Goal: Task Accomplishment & Management: Complete application form

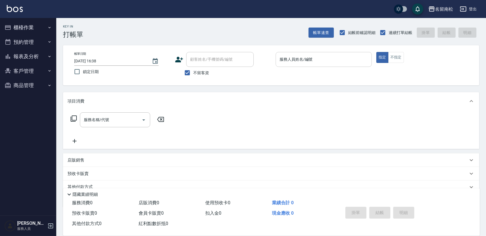
click at [303, 62] on div "服務人員姓名/編號 服務人員姓名/編號" at bounding box center [323, 59] width 96 height 15
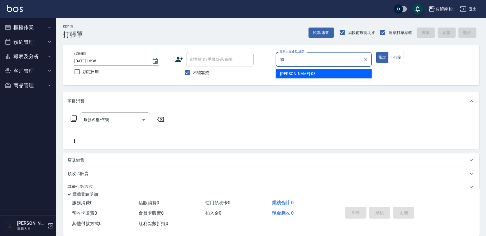
type input "張蕎驛-03"
type button "true"
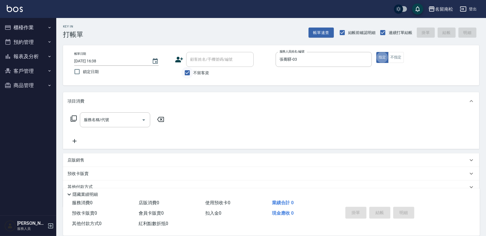
click at [188, 73] on input "不留客資" at bounding box center [187, 73] width 12 height 12
checkbox input "false"
click at [196, 58] on input "顧客姓名/手機號碼/編號" at bounding box center [216, 60] width 54 height 10
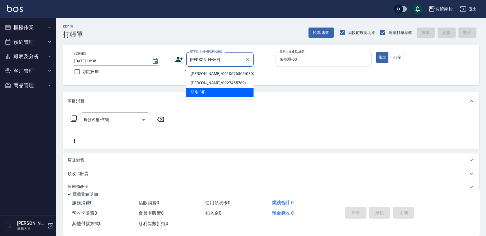
click at [199, 74] on li "[PERSON_NAME]/0910676365/03025" at bounding box center [219, 73] width 67 height 9
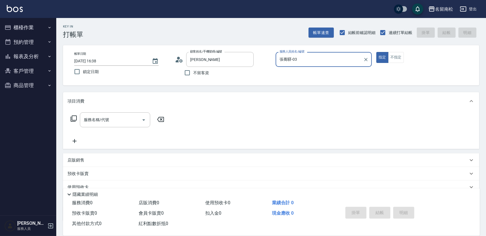
type input "[PERSON_NAME]/0910676365/03025"
click at [108, 118] on input "服務名稱/代號" at bounding box center [110, 120] width 57 height 10
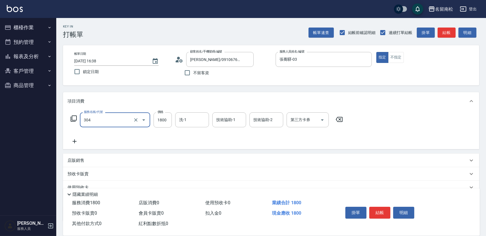
type input "離子燙[1800](304)"
type input "1500"
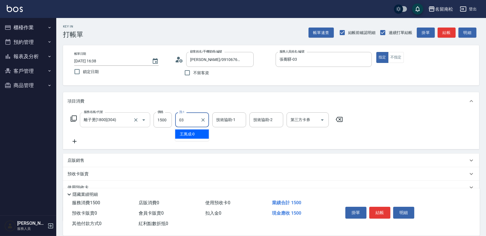
type input "張蕎驛-03"
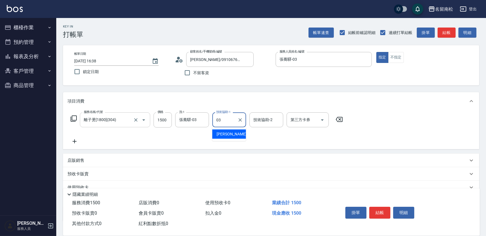
type input "張蕎驛-03"
click at [164, 121] on input "1500" at bounding box center [162, 119] width 18 height 15
type input "1780"
click at [385, 211] on button "結帳" at bounding box center [379, 213] width 21 height 12
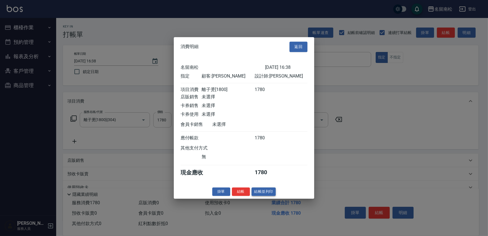
click at [268, 192] on button "結帳並列印" at bounding box center [264, 191] width 24 height 9
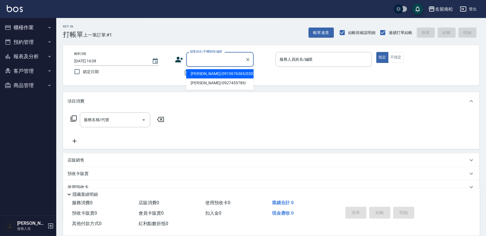
click at [198, 62] on input "顧客姓名/手機號碼/編號" at bounding box center [216, 60] width 54 height 10
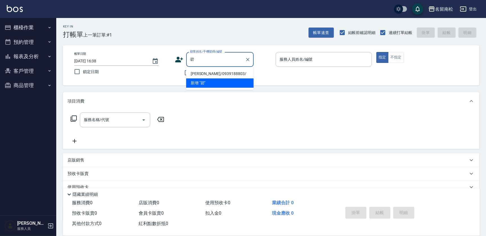
click at [210, 74] on li "[PERSON_NAME]/0939188803/" at bounding box center [219, 73] width 67 height 9
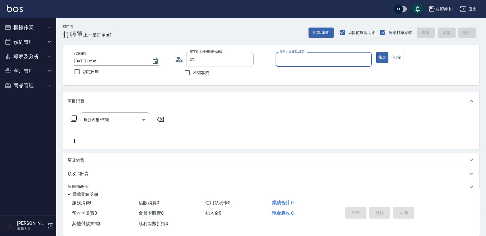
type input "[PERSON_NAME]/0939188803/"
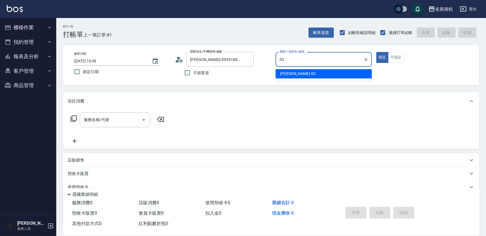
type input "張蕎驛-03"
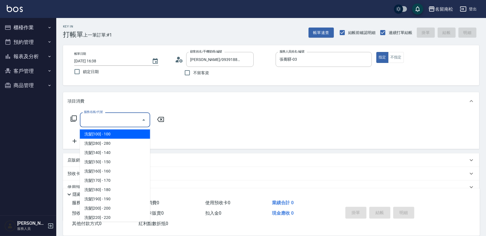
click at [123, 119] on input "服務名稱/代號" at bounding box center [110, 120] width 57 height 10
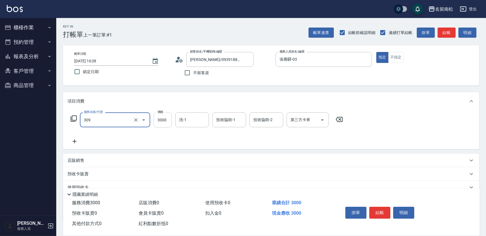
type input "離子燙[3000](309)"
click at [164, 119] on input "3000" at bounding box center [162, 119] width 18 height 15
type input "2800"
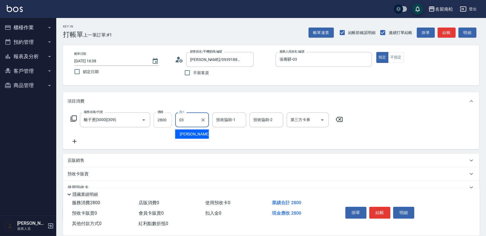
type input "張蕎驛-03"
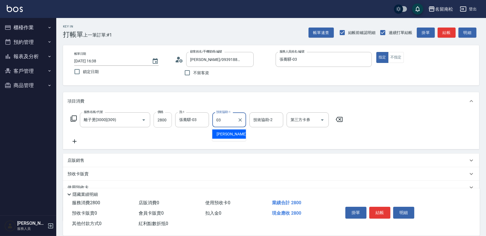
type input "張蕎驛-03"
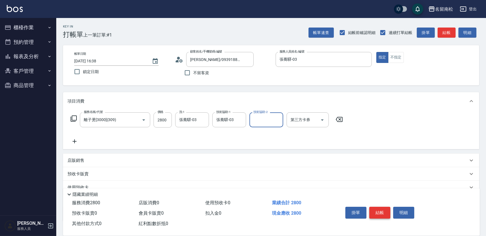
click at [378, 207] on button "結帳" at bounding box center [379, 213] width 21 height 12
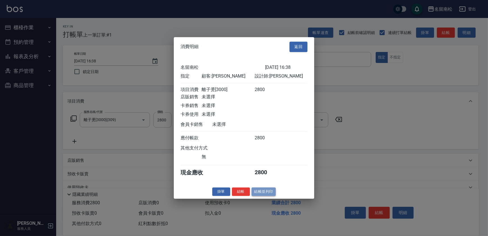
click at [264, 194] on button "結帳並列印" at bounding box center [264, 191] width 24 height 9
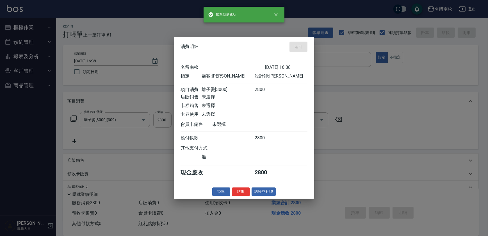
type input "[DATE] 16:39"
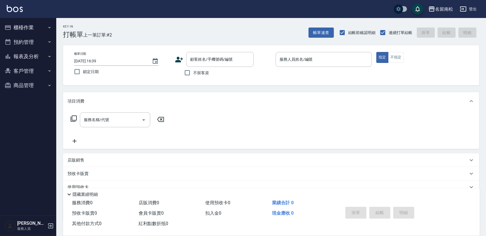
drag, startPoint x: 186, startPoint y: 73, endPoint x: 250, endPoint y: 70, distance: 64.4
click at [186, 73] on input "不留客資" at bounding box center [187, 73] width 12 height 12
checkbox input "true"
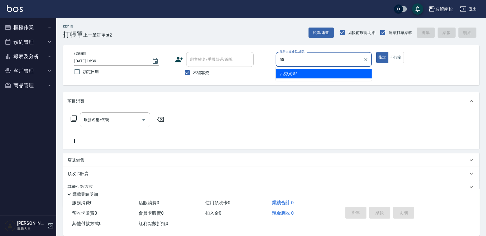
type input "[PERSON_NAME]-55"
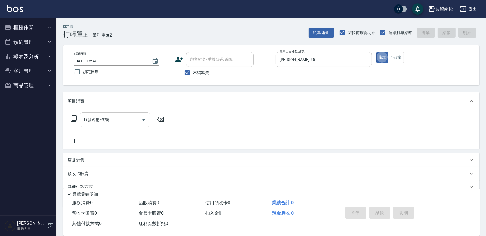
click at [126, 125] on div "服務名稱/代號" at bounding box center [115, 119] width 70 height 15
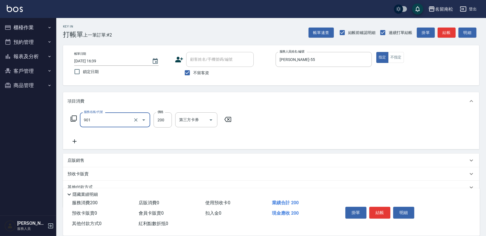
type input "修手(901)"
click at [378, 211] on button "結帳" at bounding box center [379, 213] width 21 height 12
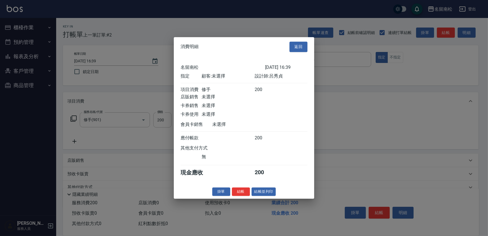
click at [276, 192] on div "掛單 結帳 結帳並列印" at bounding box center [244, 191] width 140 height 9
click at [267, 196] on button "結帳並列印" at bounding box center [264, 191] width 24 height 9
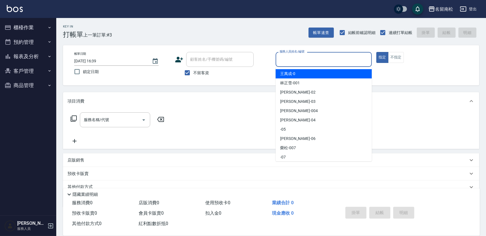
click at [332, 59] on input "服務人員姓名/編號" at bounding box center [323, 60] width 91 height 10
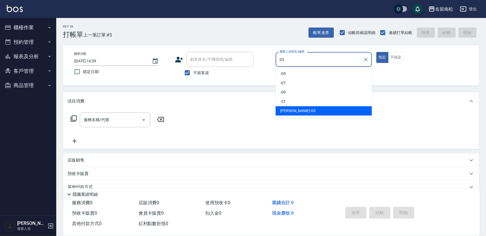
type input "張蕎驛-03"
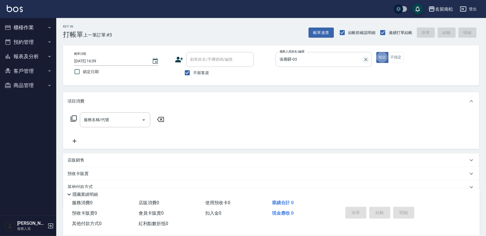
click at [366, 58] on icon "Clear" at bounding box center [366, 60] width 6 height 6
type input "[PERSON_NAME]-55"
click at [103, 112] on div "服務名稱/代號 服務名稱/代號" at bounding box center [271, 129] width 416 height 39
click at [104, 116] on div "服務名稱/代號 服務名稱/代號" at bounding box center [115, 119] width 70 height 15
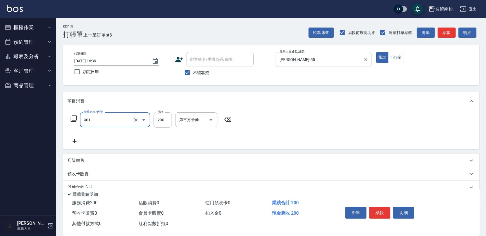
type input "修手(901)"
click at [369, 210] on button "結帳" at bounding box center [379, 213] width 21 height 12
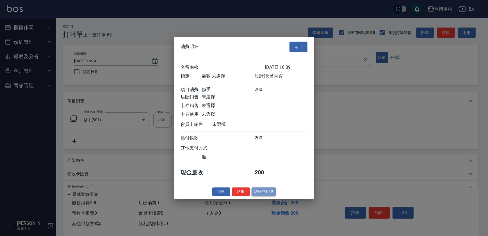
click at [259, 193] on button "結帳並列印" at bounding box center [264, 191] width 24 height 9
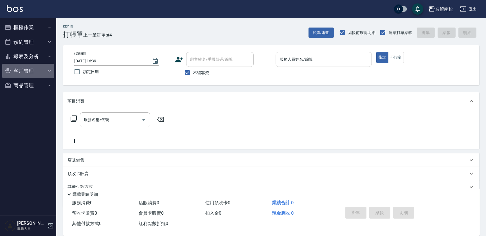
click at [49, 71] on icon "button" at bounding box center [49, 70] width 2 height 1
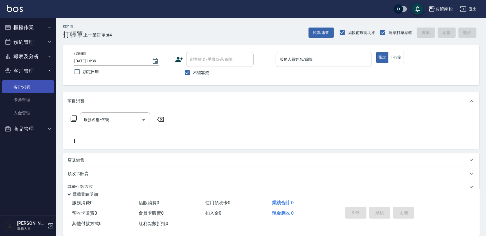
click at [45, 85] on link "客戶列表" at bounding box center [28, 86] width 52 height 13
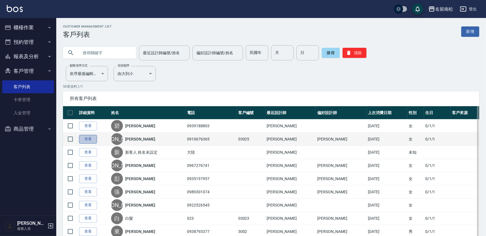
click at [85, 137] on link "查看" at bounding box center [88, 139] width 18 height 9
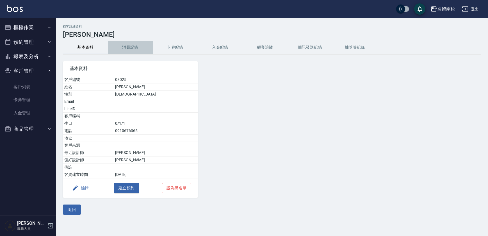
click at [131, 49] on button "消費記錄" at bounding box center [130, 47] width 45 height 13
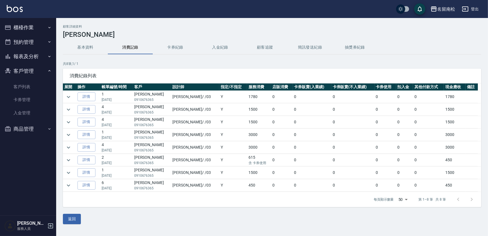
click at [49, 27] on icon "button" at bounding box center [49, 27] width 4 height 4
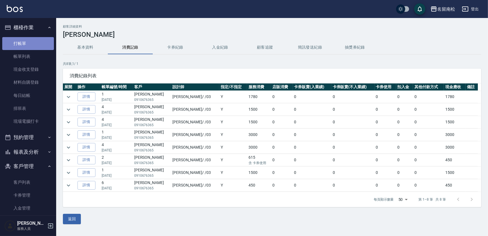
click at [32, 41] on link "打帳單" at bounding box center [28, 43] width 52 height 13
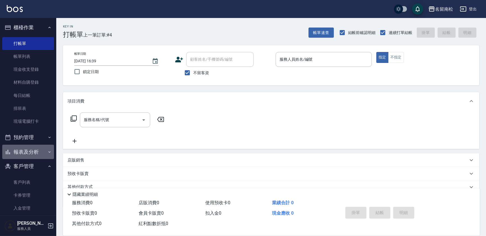
click at [31, 151] on button "報表及分析" at bounding box center [28, 152] width 52 height 15
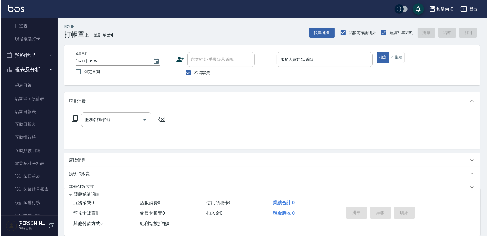
scroll to position [83, 0]
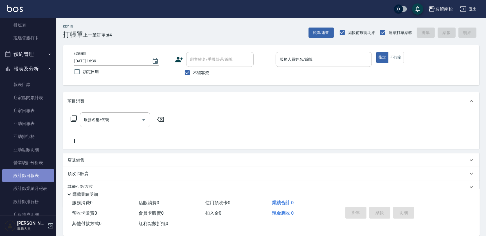
click at [34, 173] on link "設計師日報表" at bounding box center [28, 175] width 52 height 13
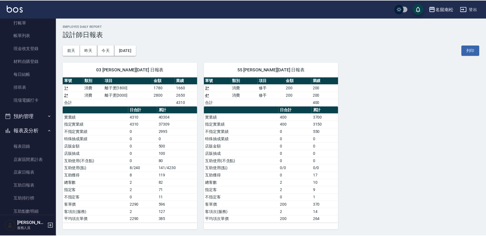
scroll to position [6, 0]
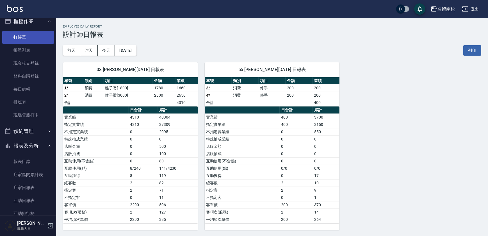
click at [30, 31] on link "打帳單" at bounding box center [28, 37] width 52 height 13
